Goal: Information Seeking & Learning: Learn about a topic

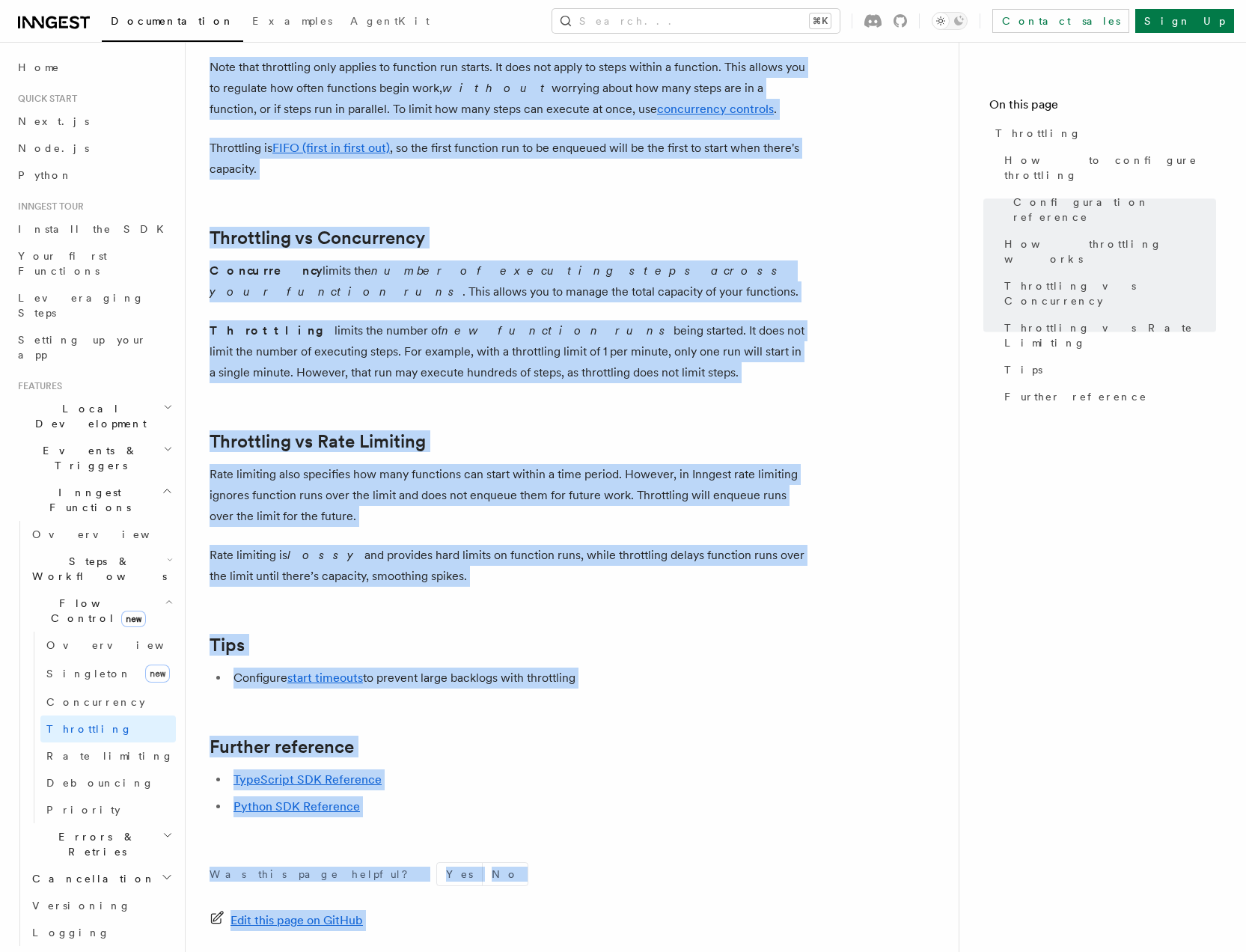
scroll to position [1327, 0]
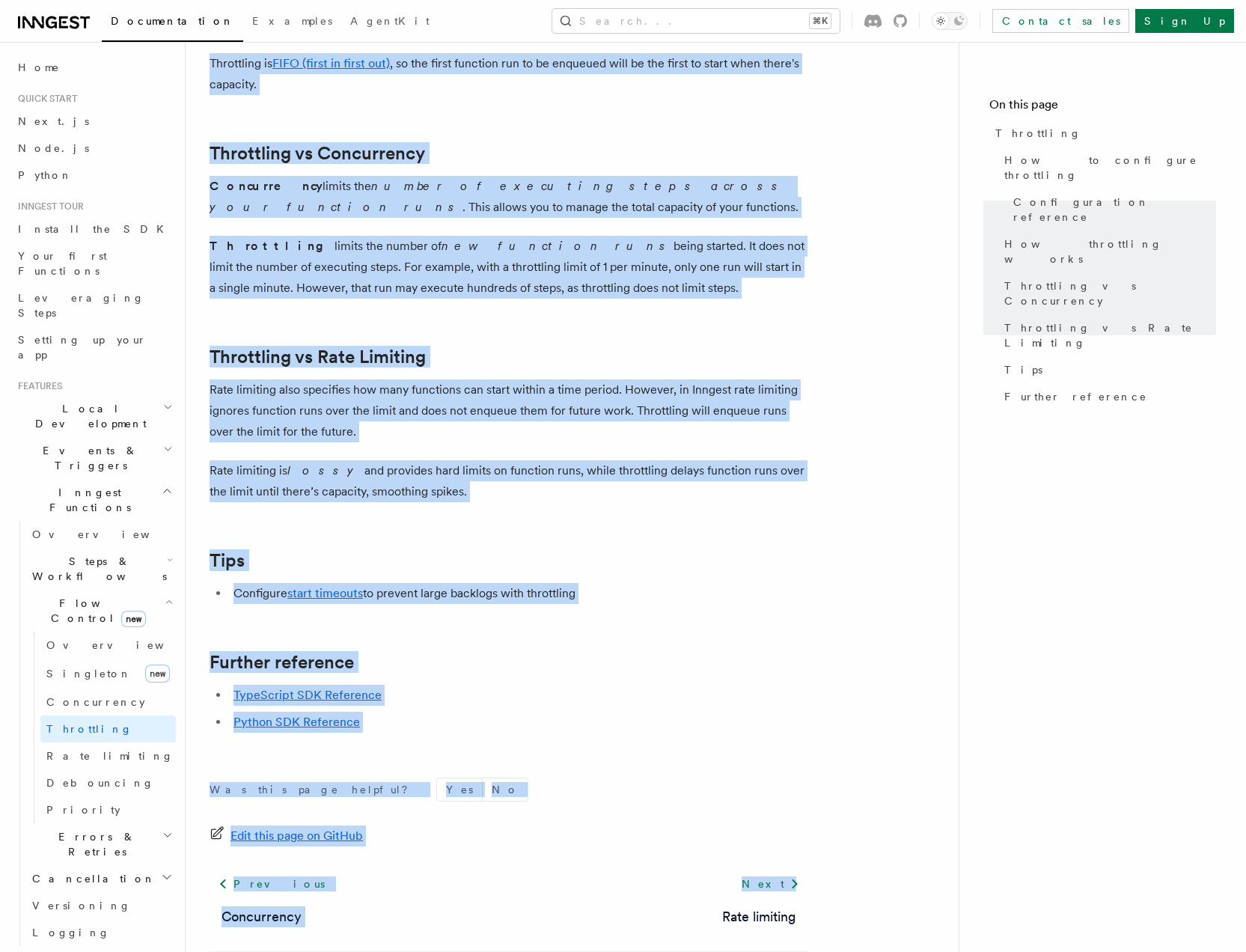
drag, startPoint x: 215, startPoint y: 122, endPoint x: 664, endPoint y: 586, distance: 645.7
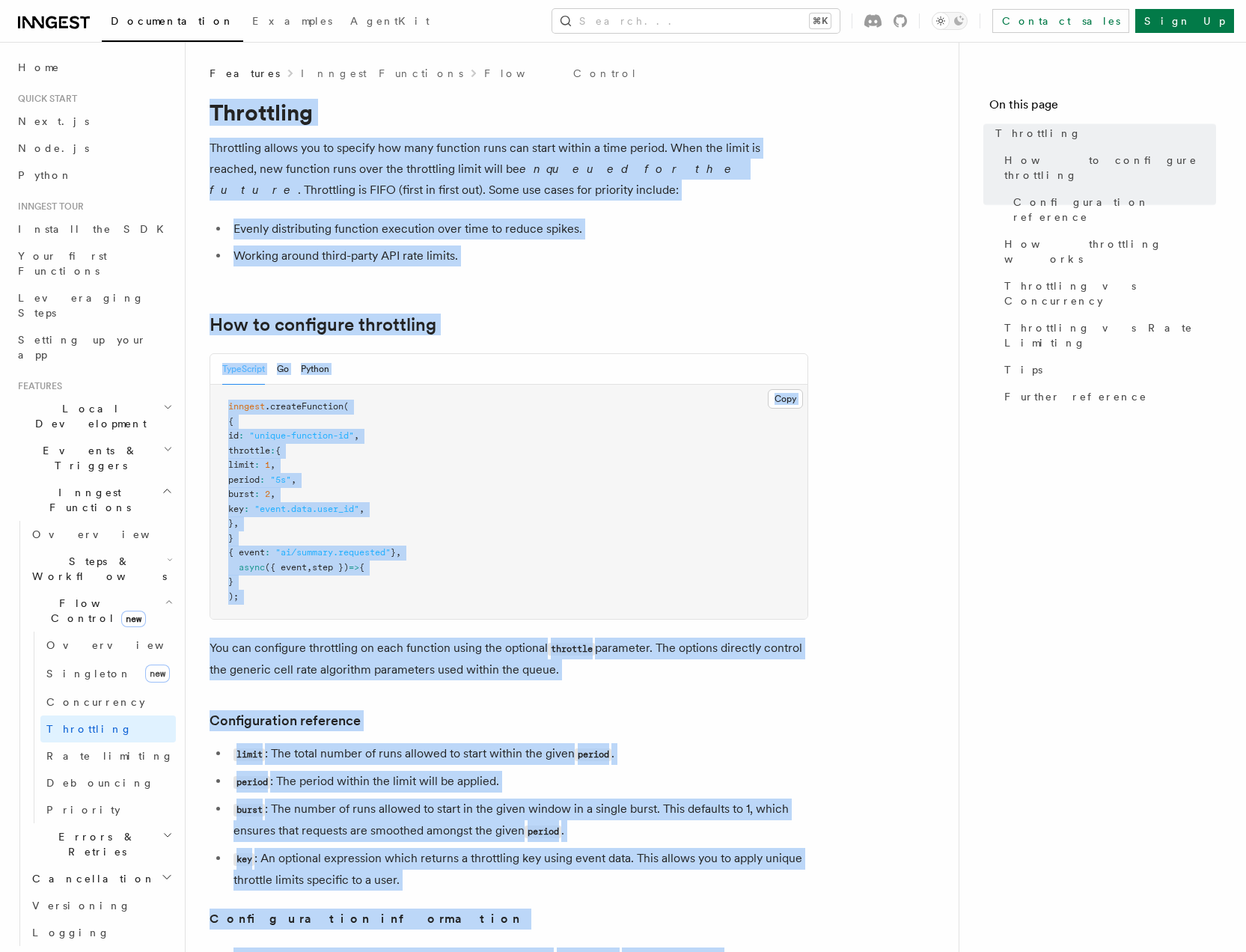
scroll to position [0, 0]
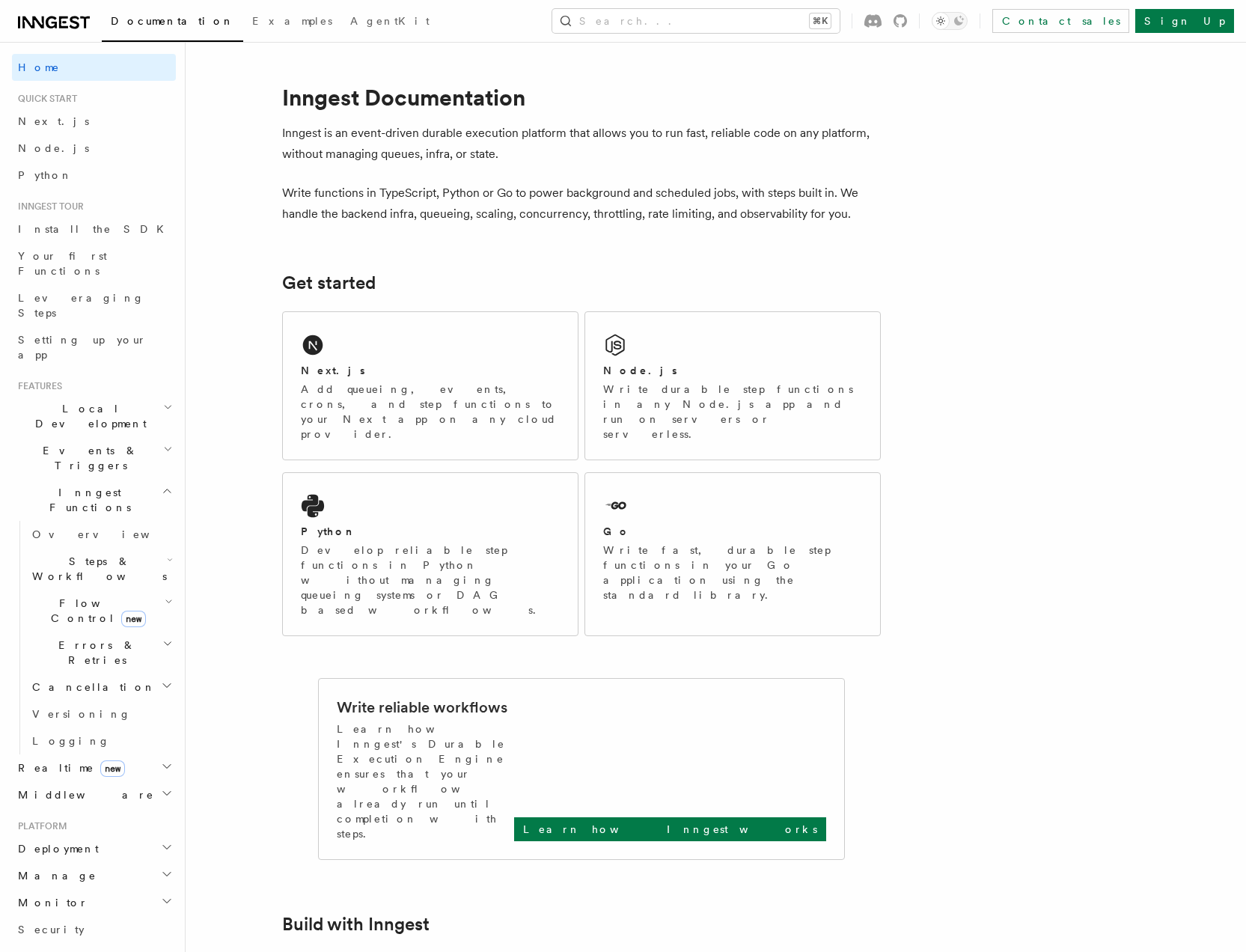
click at [47, 443] on span "Events & Triggers" at bounding box center [87, 457] width 151 height 30
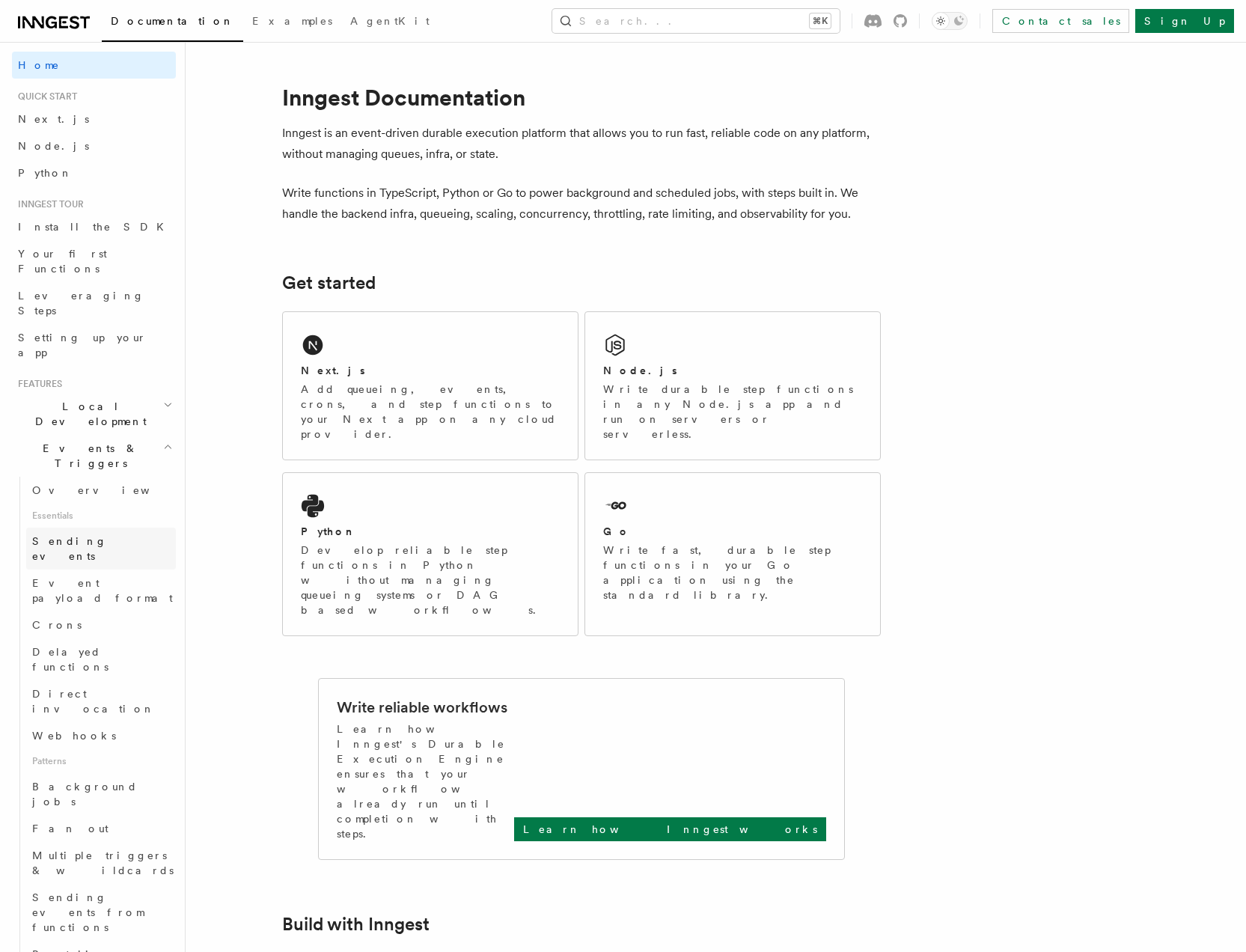
scroll to position [3, 0]
click at [74, 527] on link "Sending events" at bounding box center [100, 547] width 149 height 41
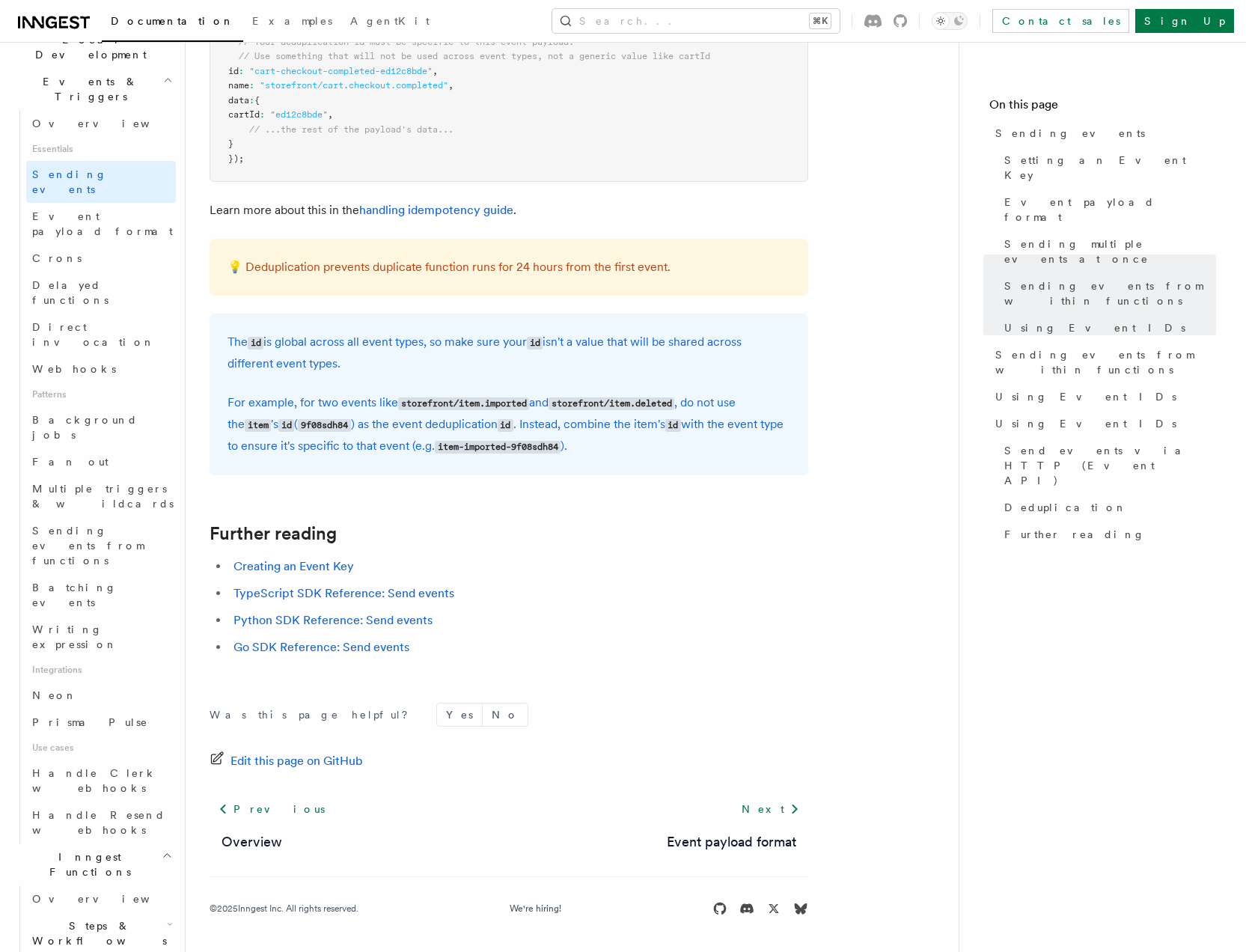
scroll to position [402, 0]
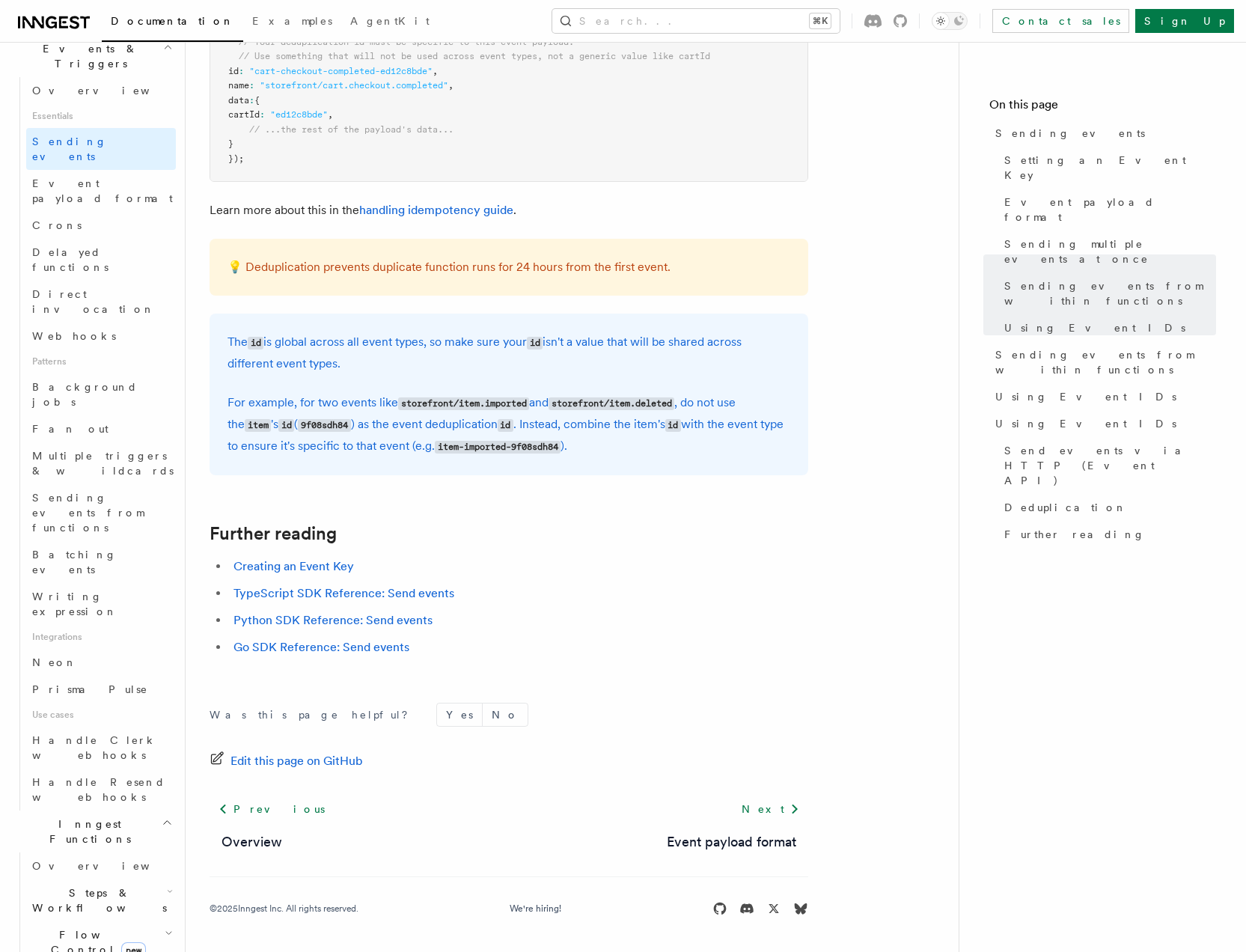
click at [73, 927] on span "Flow Control new" at bounding box center [95, 941] width 139 height 30
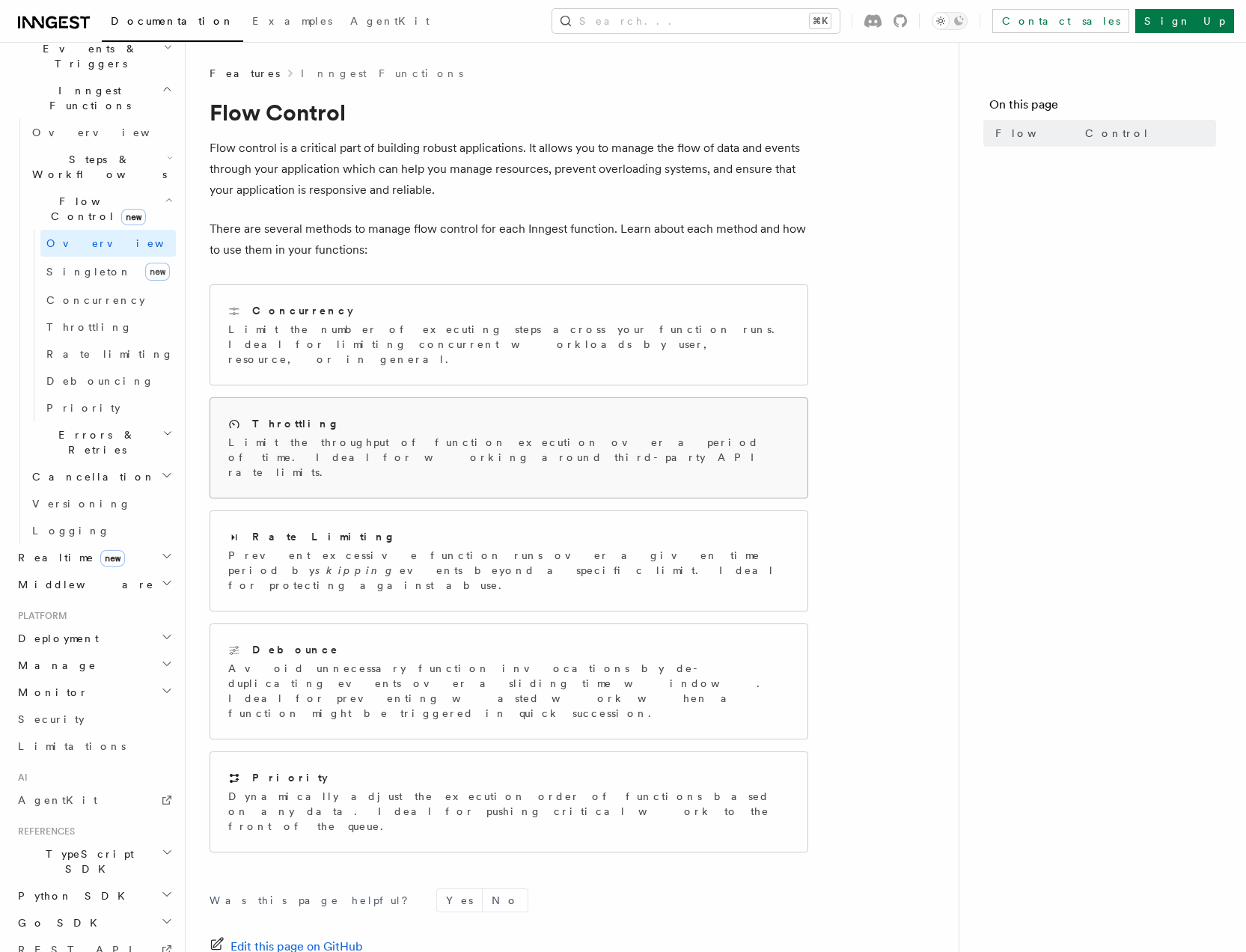
click at [400, 435] on p "Limit the throughput of function execution over a period of time. Ideal for wor…" at bounding box center [509, 457] width 561 height 45
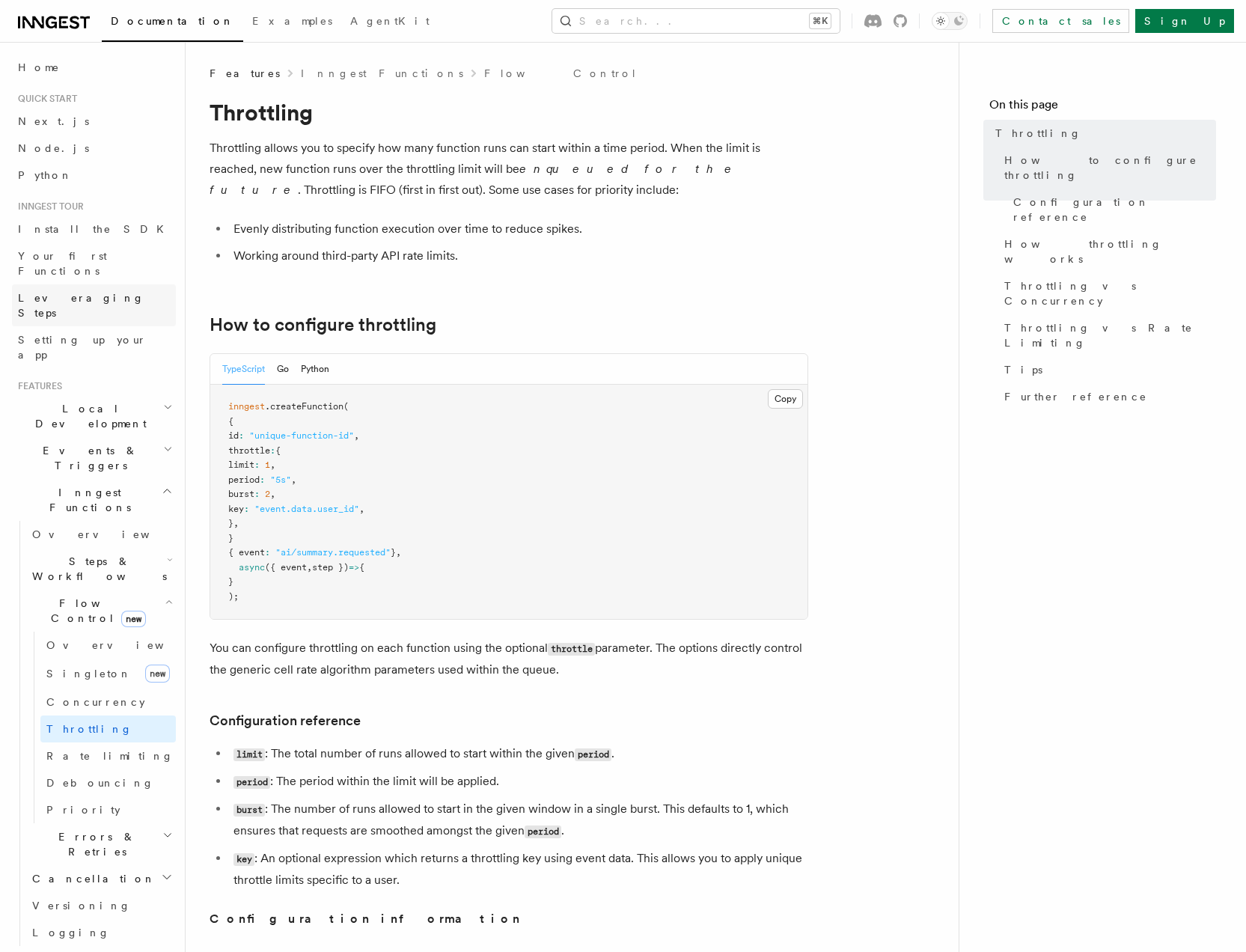
click at [84, 291] on link "Leveraging Steps" at bounding box center [94, 305] width 164 height 41
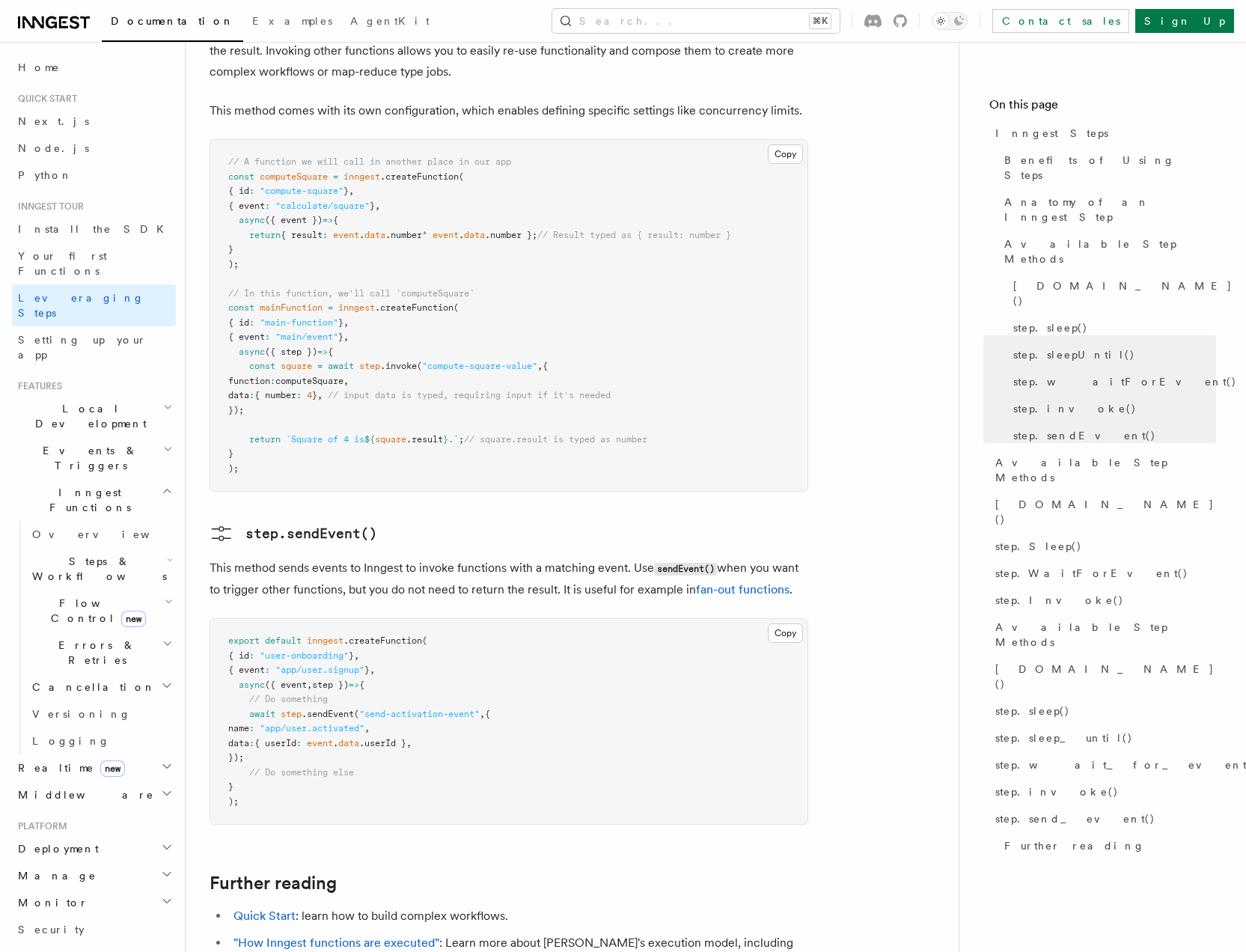
scroll to position [2758, 0]
drag, startPoint x: 355, startPoint y: 468, endPoint x: 579, endPoint y: 476, distance: 224.1
click at [581, 558] on p "This method sends events to Inngest to invoke functions with a matching event. …" at bounding box center [508, 579] width 599 height 42
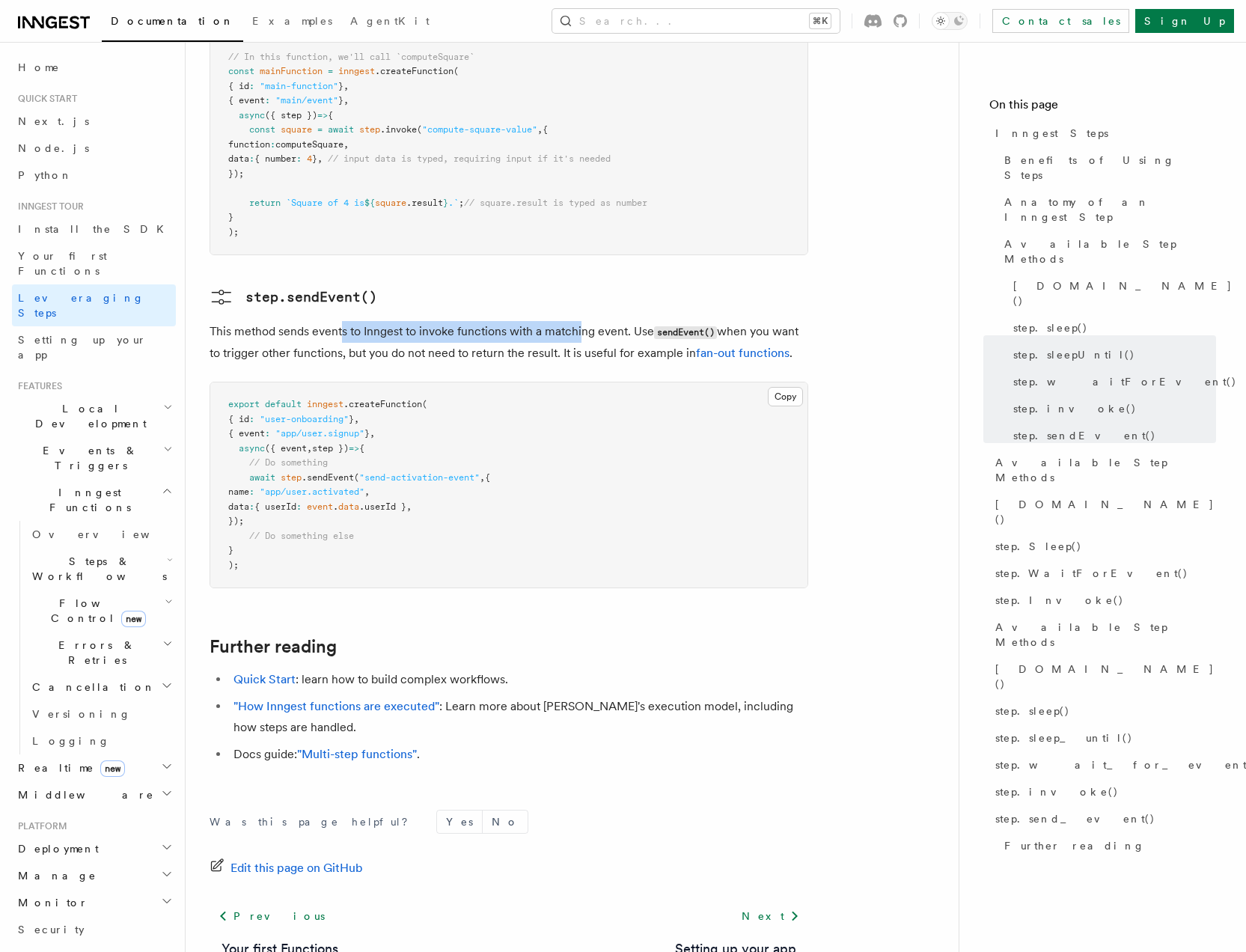
scroll to position [3000, 0]
